Goal: Information Seeking & Learning: Learn about a topic

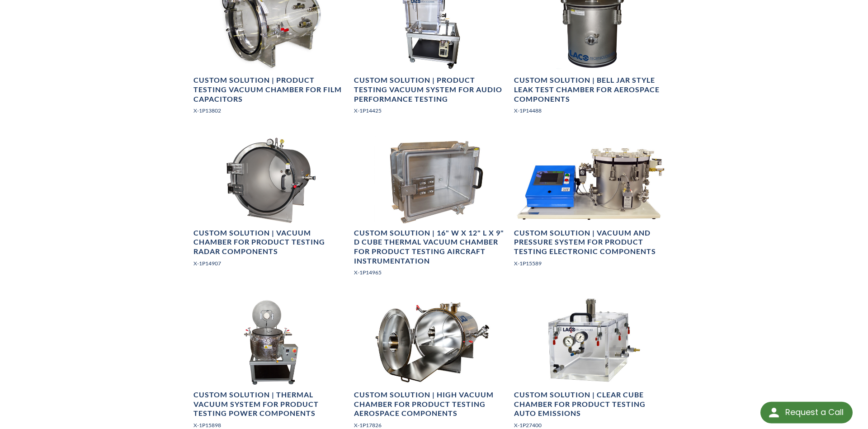
scroll to position [618, 0]
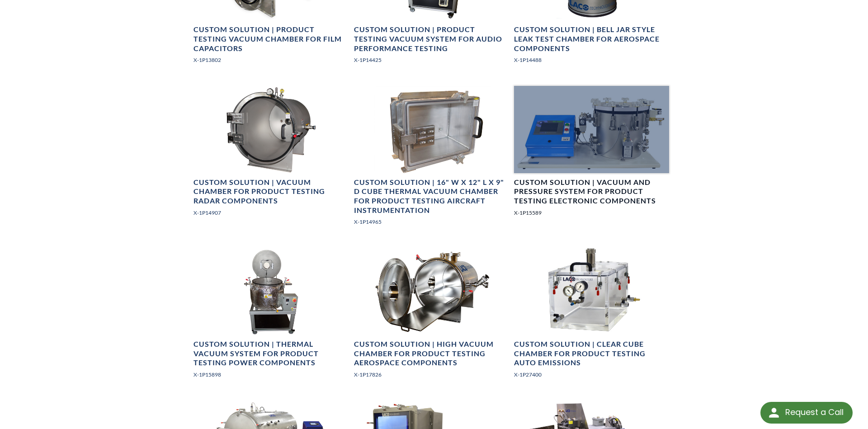
click at [618, 195] on h4 "Custom Solution | Vacuum and Pressure System for Product Testing Electronic Com…" at bounding box center [591, 192] width 155 height 28
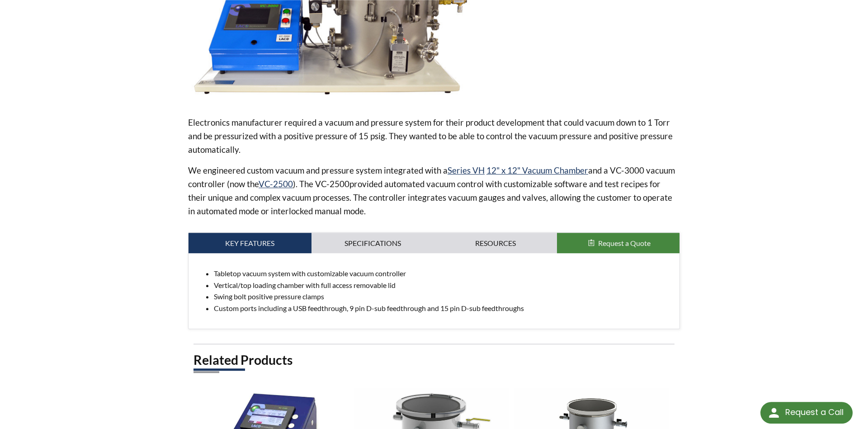
scroll to position [206, 0]
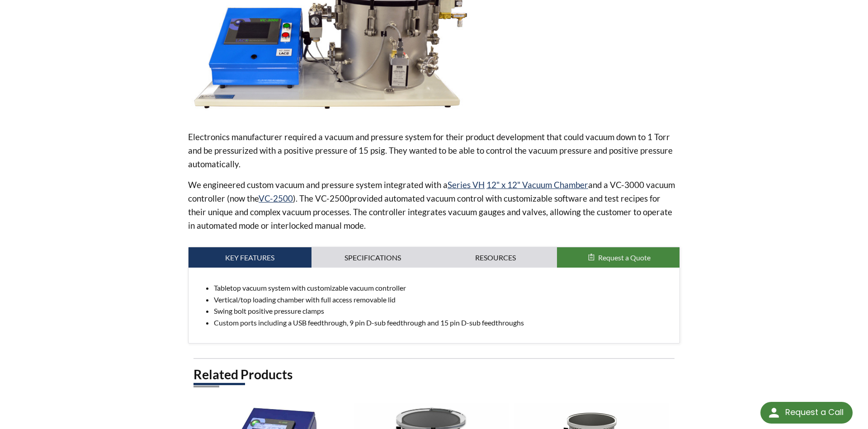
drag, startPoint x: 207, startPoint y: 134, endPoint x: 226, endPoint y: 174, distance: 44.3
click at [226, 174] on div "Electronics manufacturer required a vacuum and pressure system for their produc…" at bounding box center [434, 181] width 492 height 102
click at [765, 242] on div "home » Industries - LVS » Products » Product Testing » Custom Solution | Vacuum…" at bounding box center [434, 183] width 868 height 690
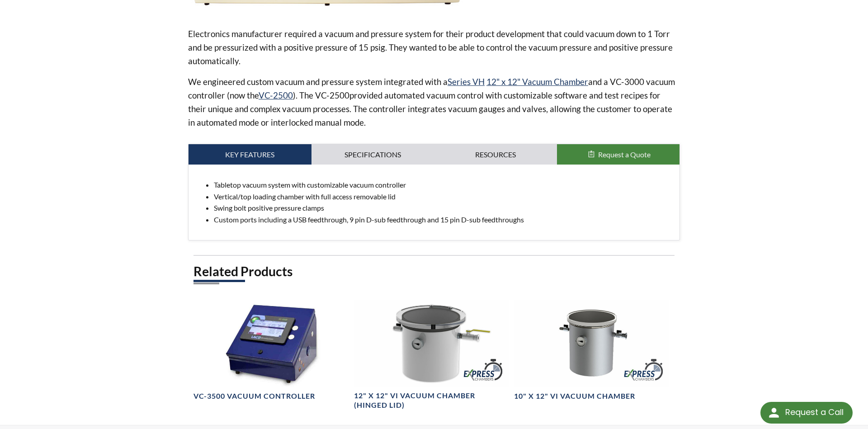
scroll to position [532, 0]
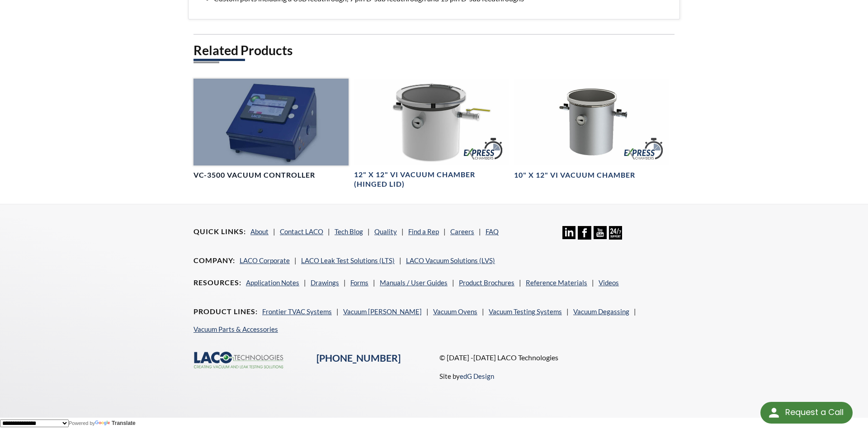
click at [260, 171] on h4 "VC-3500 Vacuum Controller" at bounding box center [255, 174] width 122 height 9
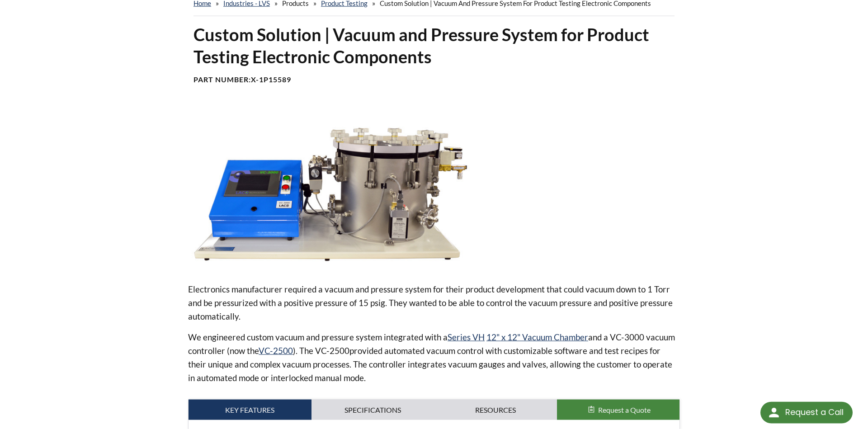
scroll to position [0, 0]
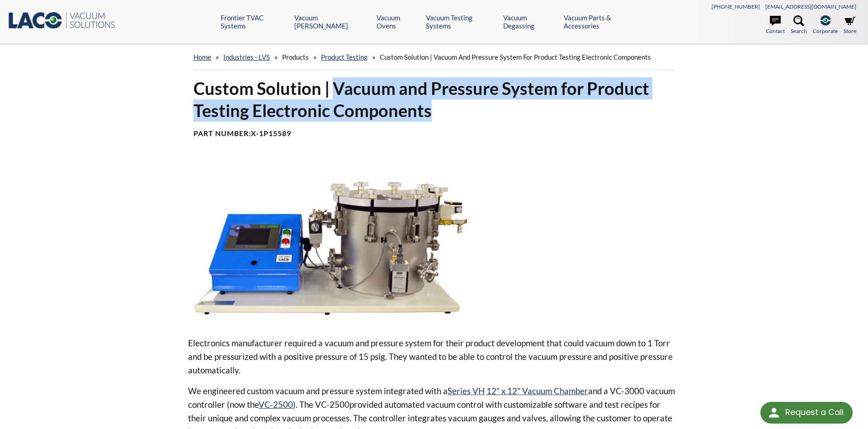
drag, startPoint x: 333, startPoint y: 86, endPoint x: 437, endPoint y: 118, distance: 108.6
click at [437, 118] on h1 "Custom Solution | Vacuum and Pressure System for Product Testing Electronic Com…" at bounding box center [434, 99] width 481 height 45
copy h1 "Vacuum and Pressure System for Product Testing Electronic Components"
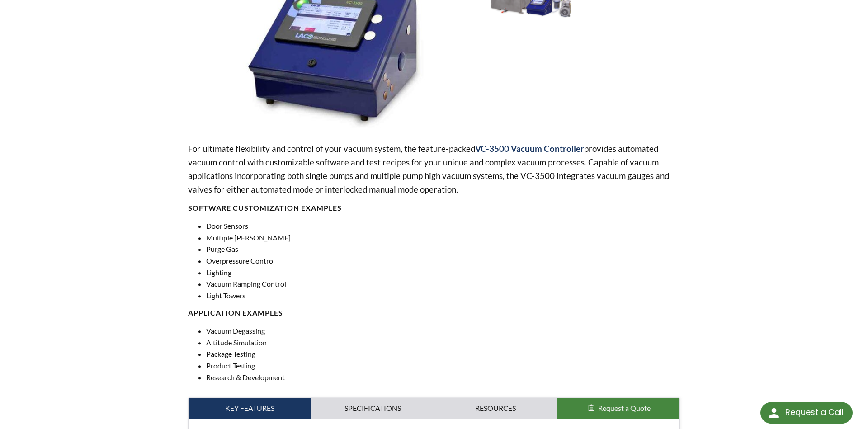
scroll to position [155, 0]
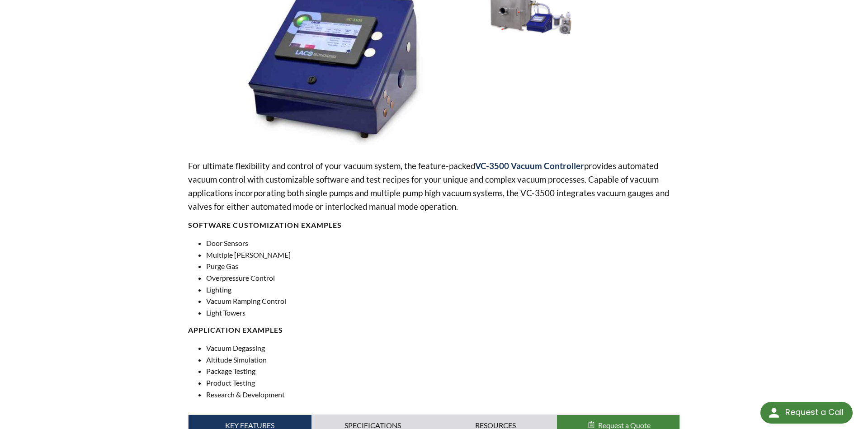
drag, startPoint x: 203, startPoint y: 239, endPoint x: 261, endPoint y: 325, distance: 103.7
click at [261, 325] on div "For ultimate flexibility and control of your vacuum system, the feature-packed …" at bounding box center [434, 279] width 492 height 241
click at [394, 283] on li "Overpressure Control" at bounding box center [443, 278] width 474 height 12
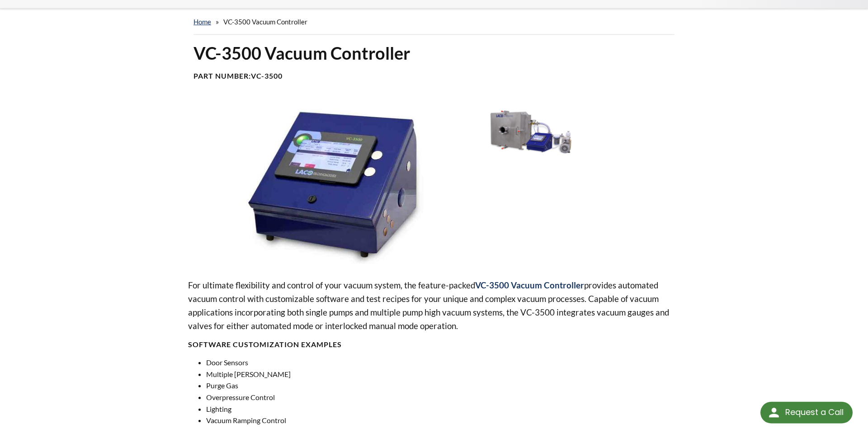
scroll to position [0, 0]
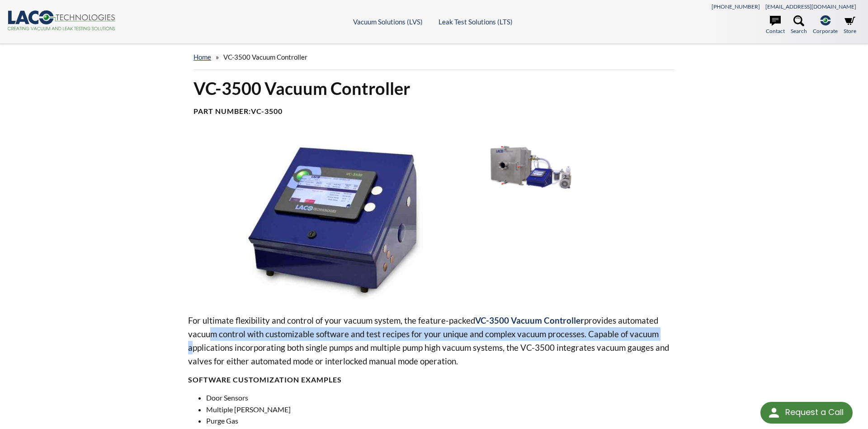
drag, startPoint x: 204, startPoint y: 338, endPoint x: 670, endPoint y: 339, distance: 466.1
click at [670, 339] on p "For ultimate flexibility and control of your vacuum system, the feature-packed …" at bounding box center [434, 341] width 492 height 54
click at [229, 205] on img at bounding box center [332, 218] width 288 height 161
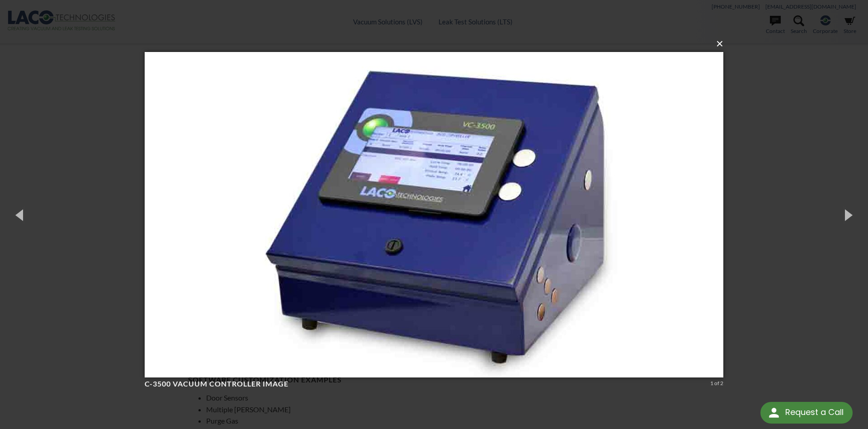
click at [718, 43] on button "×" at bounding box center [436, 44] width 579 height 20
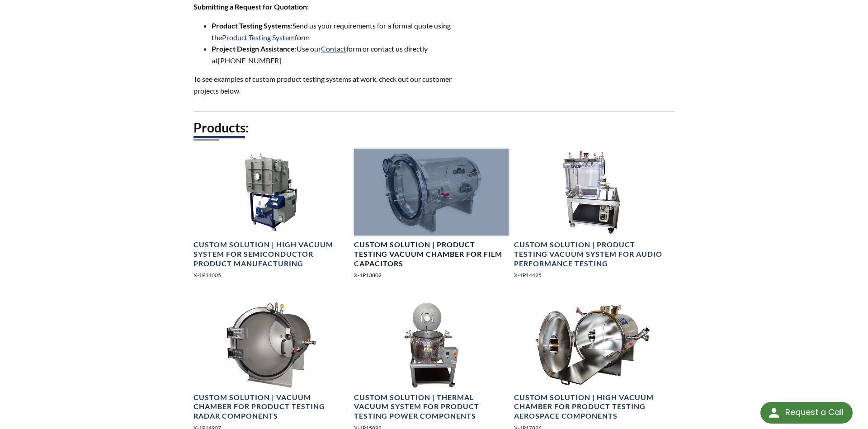
scroll to position [567, 0]
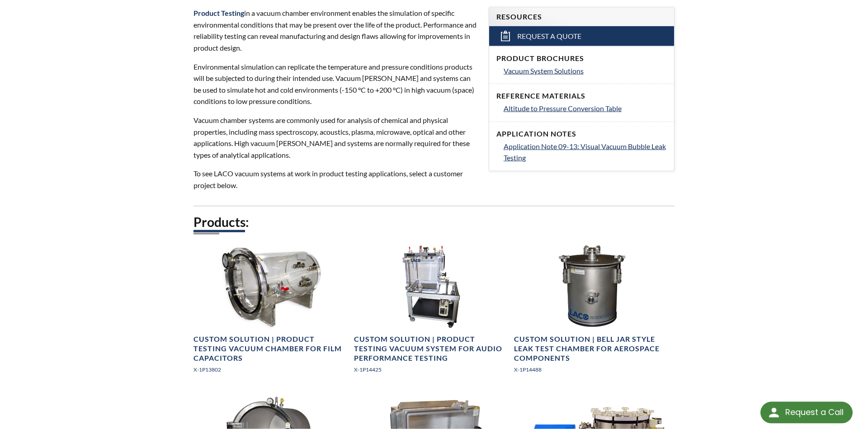
scroll to position [309, 0]
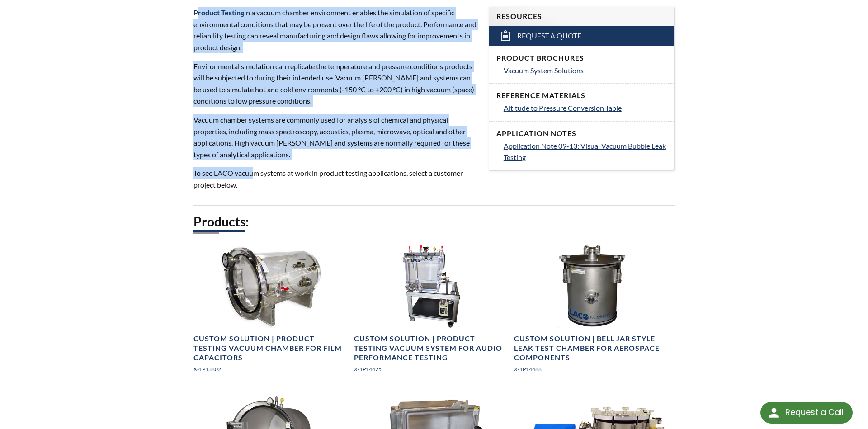
drag, startPoint x: 196, startPoint y: 11, endPoint x: 255, endPoint y: 170, distance: 169.6
click at [255, 170] on div "Product Testing in a vacuum chamber environment enables the simulation of speci…" at bounding box center [336, 99] width 284 height 184
click at [255, 170] on p "To see LACO vacuum systems at work in product testing applications, select a cu…" at bounding box center [336, 178] width 284 height 23
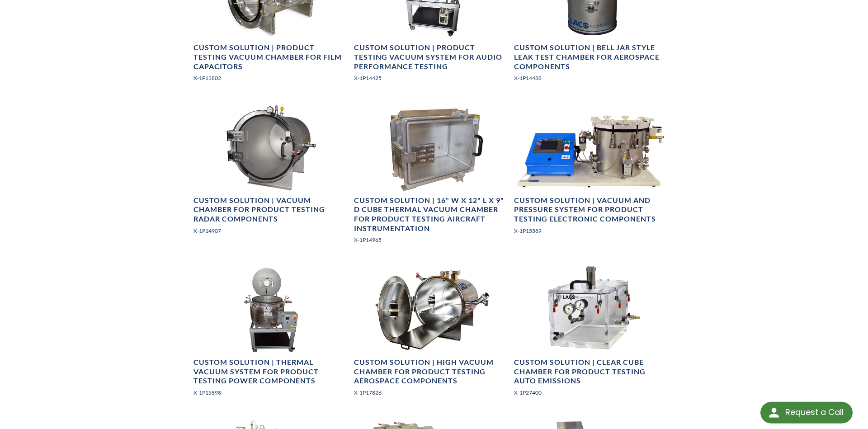
scroll to position [618, 0]
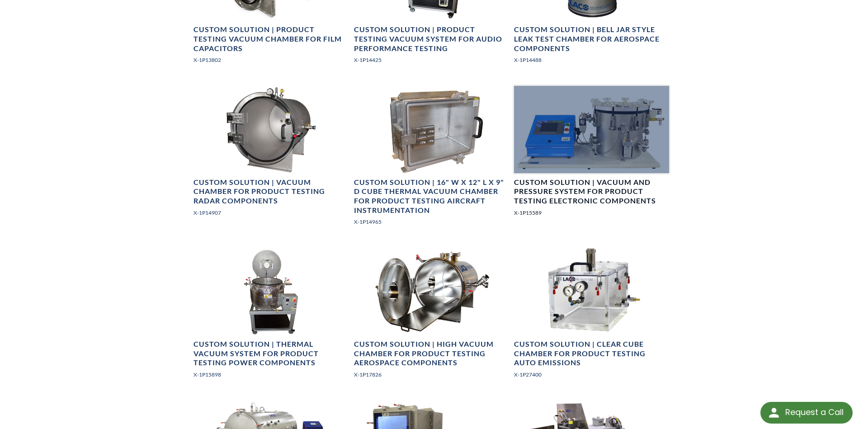
click at [591, 201] on h4 "Custom Solution | Vacuum and Pressure System for Product Testing Electronic Com…" at bounding box center [591, 192] width 155 height 28
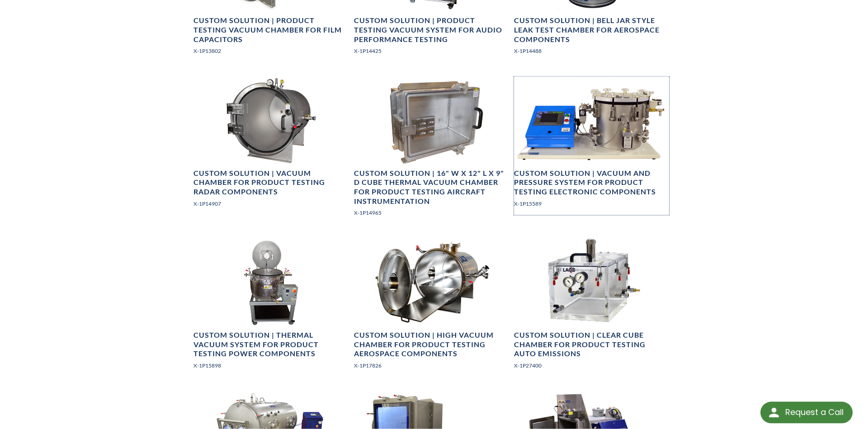
scroll to position [753, 0]
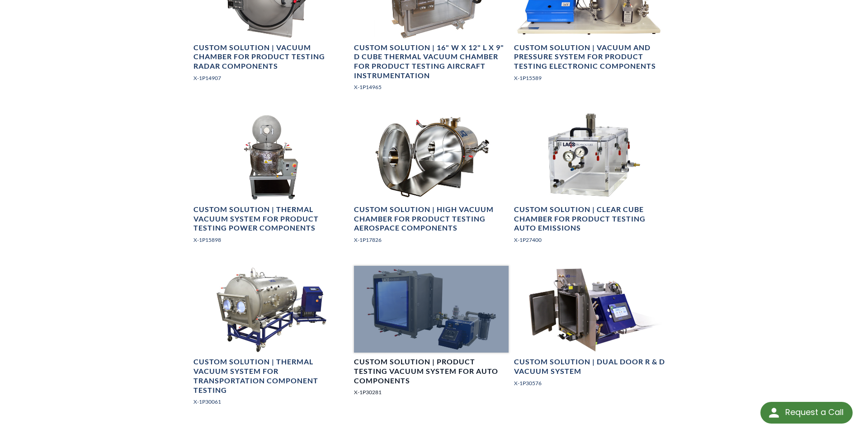
click at [386, 375] on h4 "Custom Solution | Product Testing Vacuum System for Auto Components" at bounding box center [431, 371] width 155 height 28
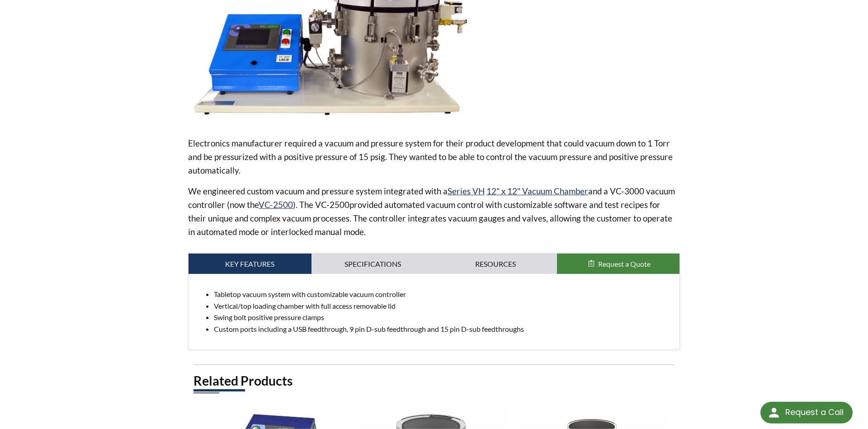
scroll to position [206, 0]
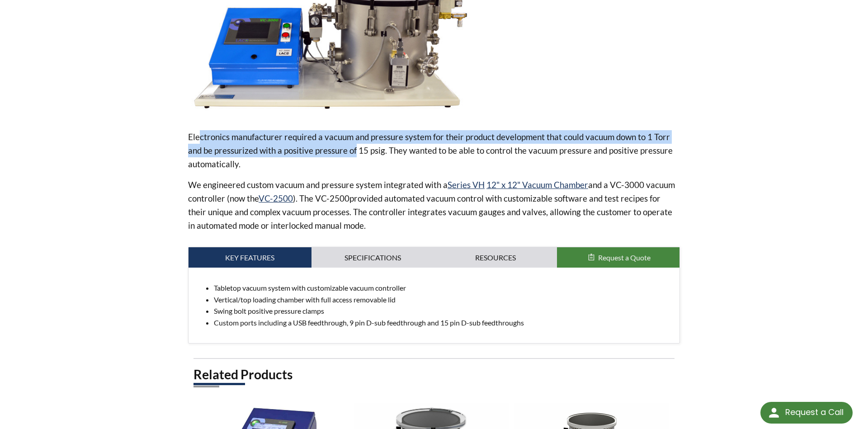
drag, startPoint x: 198, startPoint y: 140, endPoint x: 355, endPoint y: 146, distance: 156.5
click at [355, 146] on p "Electronics manufacturer required a vacuum and pressure system for their produc…" at bounding box center [434, 150] width 492 height 41
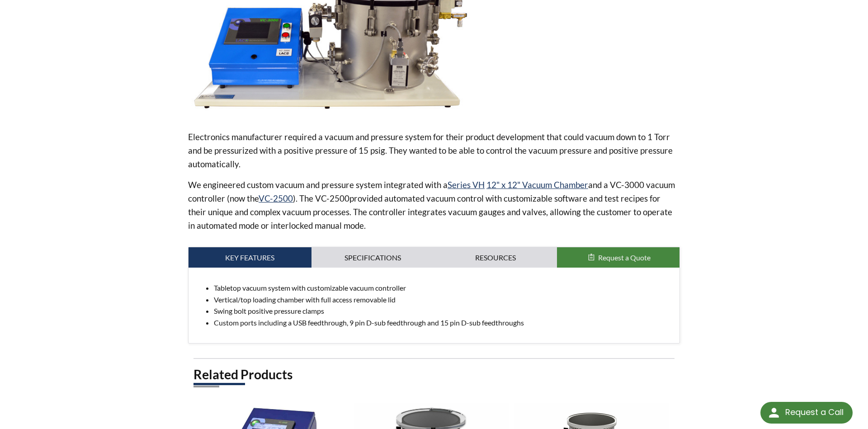
click at [361, 149] on p "Electronics manufacturer required a vacuum and pressure system for their produc…" at bounding box center [434, 150] width 492 height 41
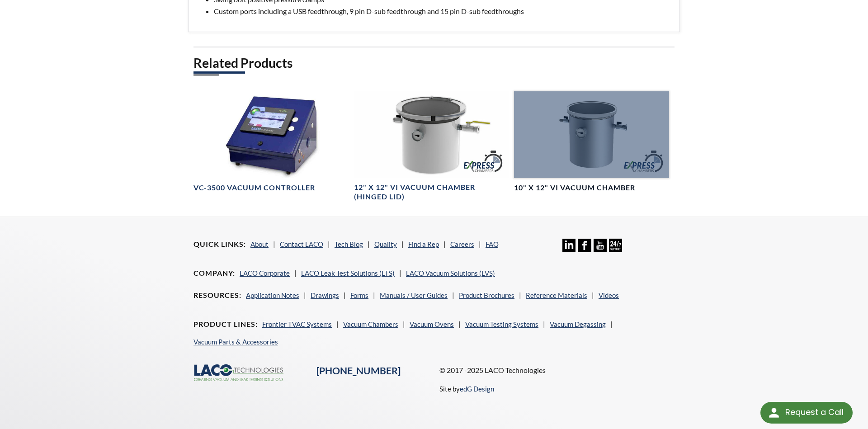
scroll to position [532, 0]
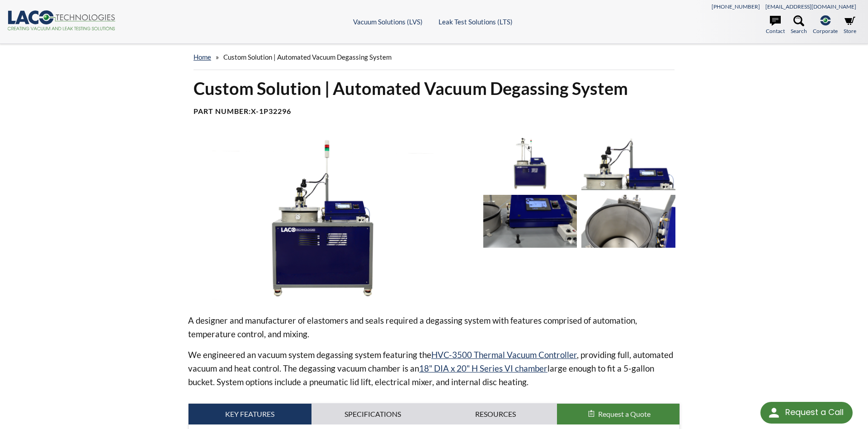
scroll to position [52, 0]
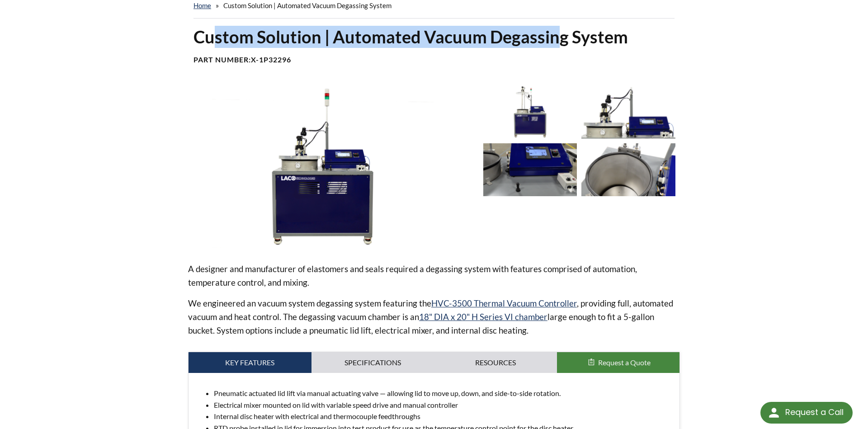
drag, startPoint x: 212, startPoint y: 42, endPoint x: 559, endPoint y: 48, distance: 347.3
click at [559, 48] on h1 "Custom Solution | Automated Vacuum Degassing System" at bounding box center [434, 37] width 481 height 22
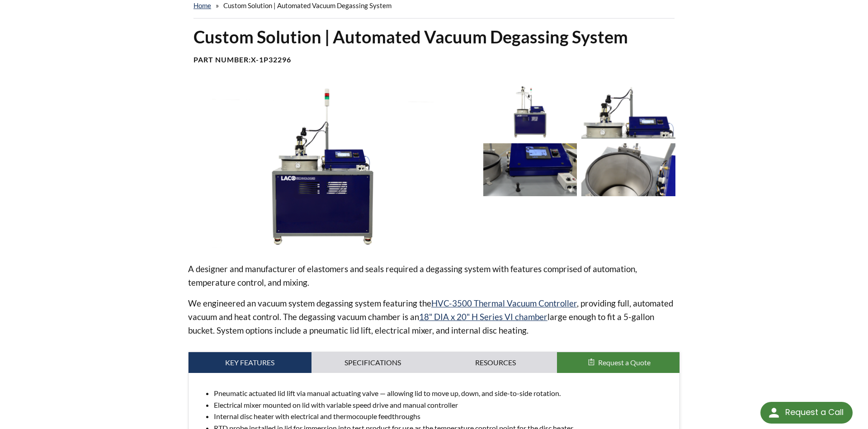
click at [564, 68] on div "Custom Solution | Automated Vacuum Degassing System Part Number: X-1P32296" at bounding box center [434, 49] width 492 height 46
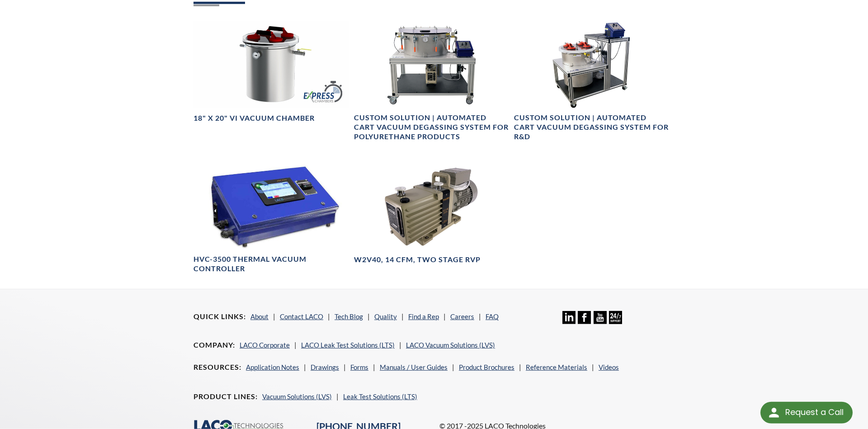
scroll to position [567, 0]
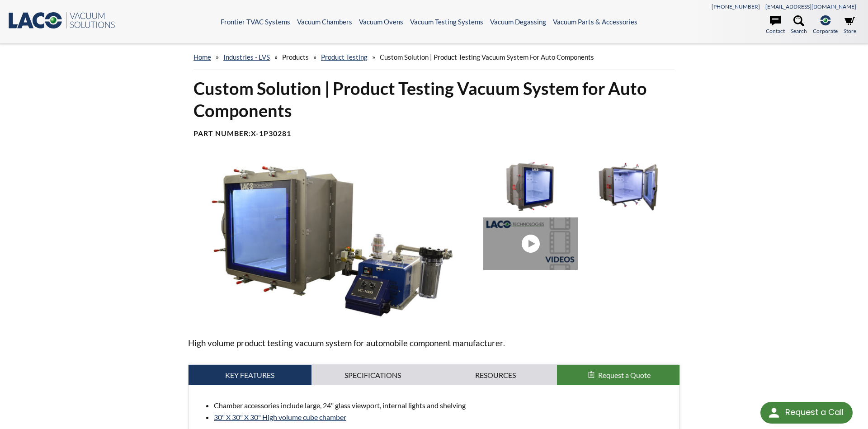
scroll to position [309, 0]
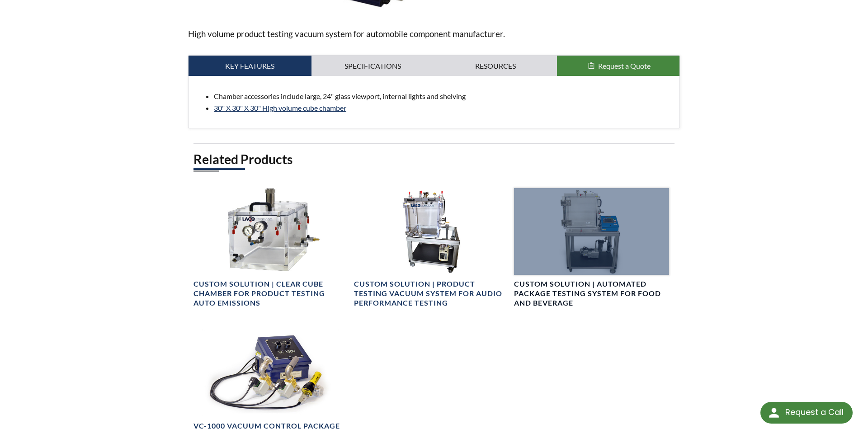
click at [612, 280] on h4 "Custom Solution | Automated Package Testing System for Food and Beverage" at bounding box center [591, 293] width 155 height 28
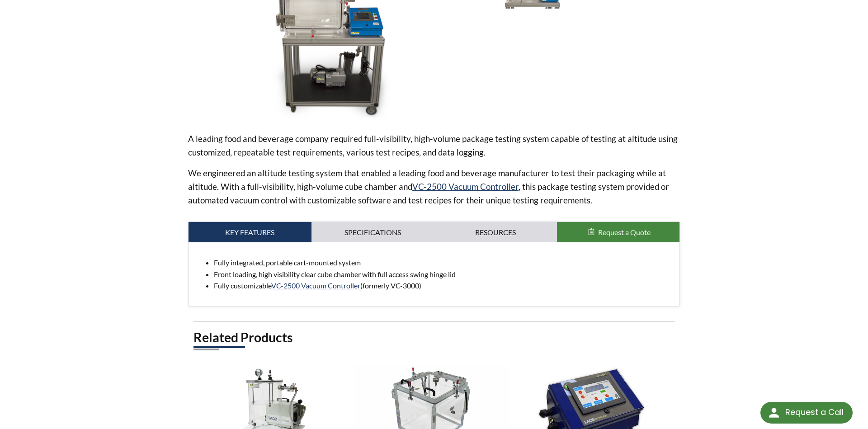
scroll to position [206, 0]
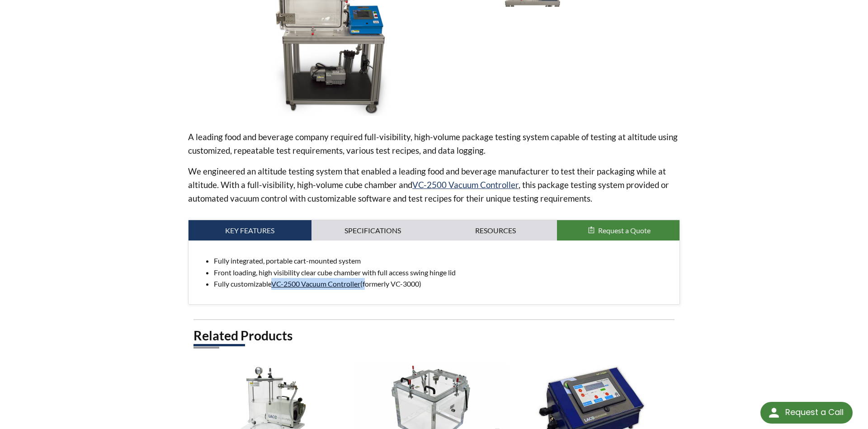
drag, startPoint x: 367, startPoint y: 287, endPoint x: 274, endPoint y: 287, distance: 92.7
click at [274, 287] on li "Fully customizable VC-2500 Vacuum Controller (formerly VC-3000)" at bounding box center [443, 284] width 458 height 12
copy li "VC-2500 Vacuum Controller ("
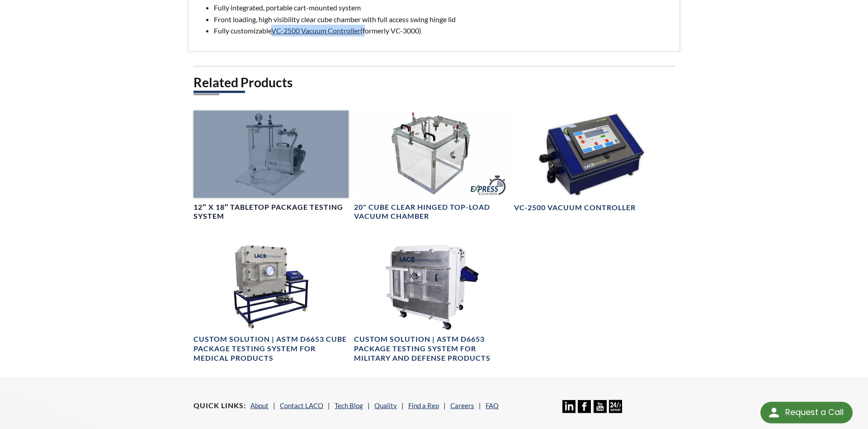
scroll to position [464, 0]
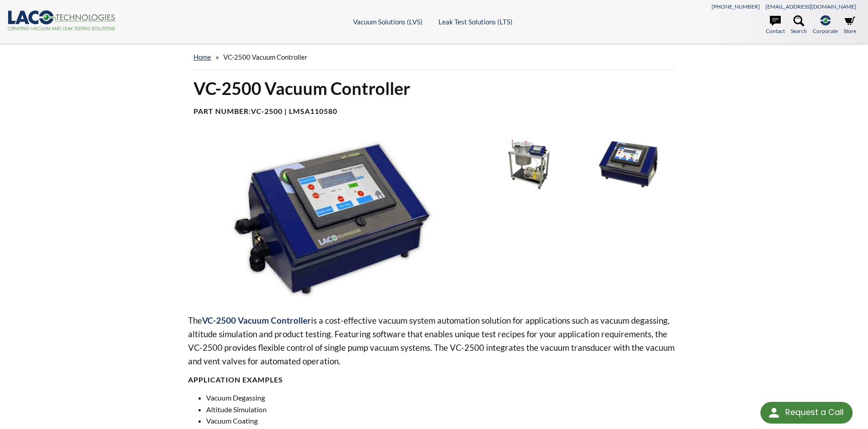
scroll to position [309, 0]
